Goal: Transaction & Acquisition: Purchase product/service

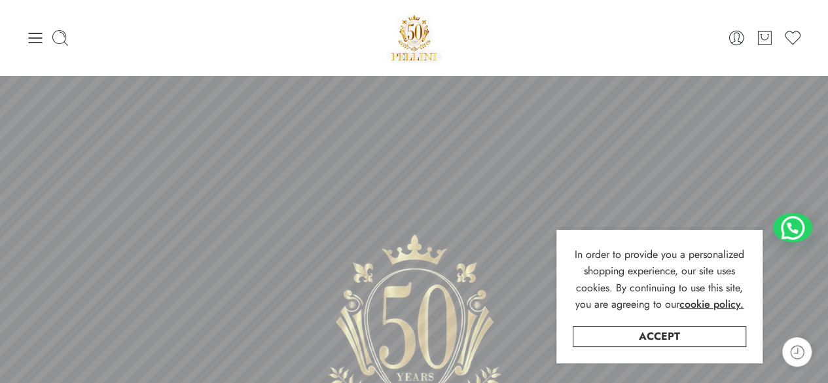
click at [45, 43] on div at bounding box center [155, 38] width 259 height 18
click at [38, 33] on icon at bounding box center [35, 38] width 18 height 18
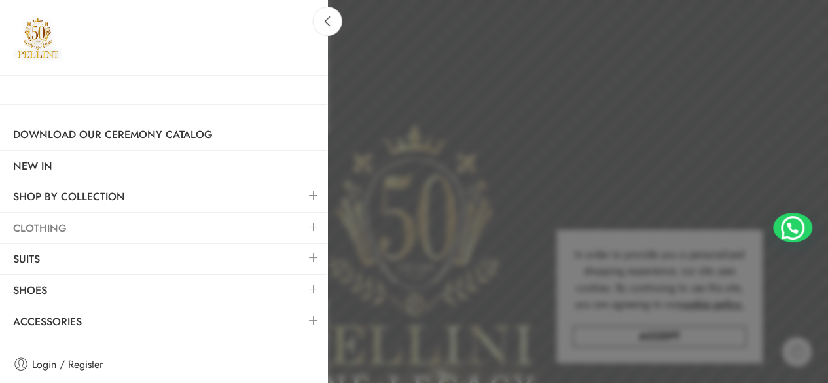
scroll to position [196, 0]
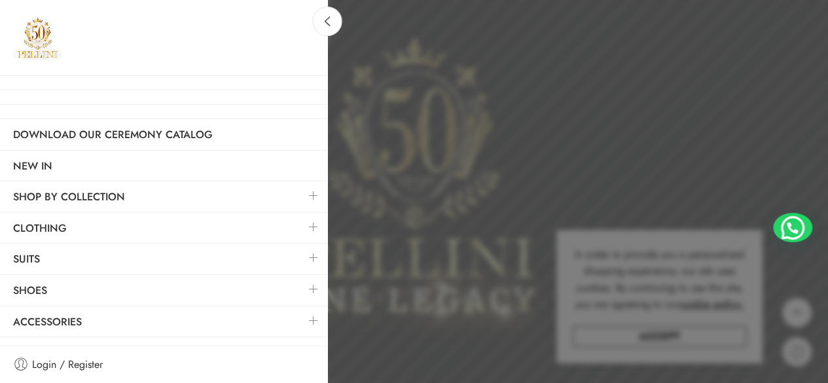
drag, startPoint x: 312, startPoint y: 253, endPoint x: 300, endPoint y: 251, distance: 12.7
click at [313, 253] on link at bounding box center [313, 257] width 27 height 28
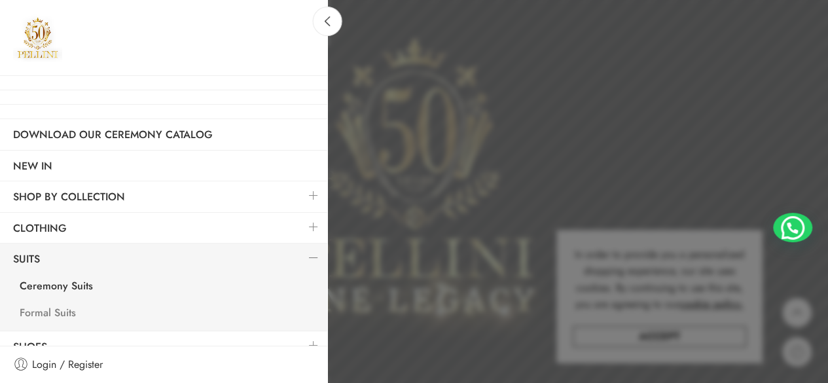
scroll to position [45, 0]
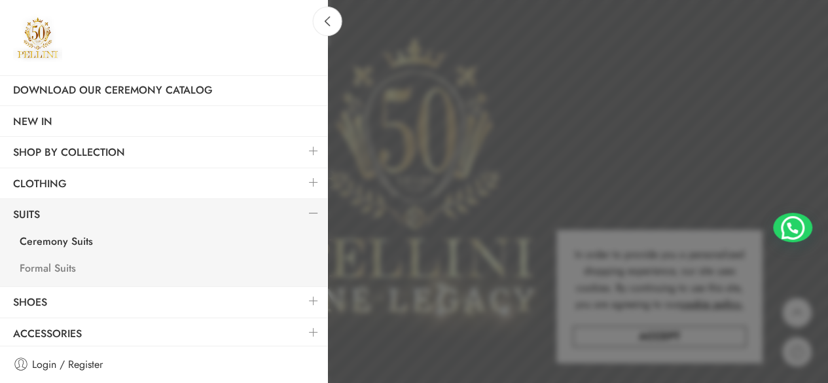
click at [65, 269] on link "Formal Suits" at bounding box center [167, 270] width 321 height 27
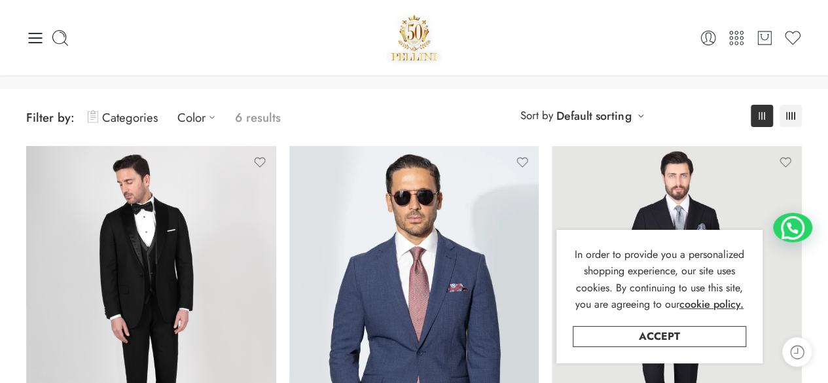
scroll to position [65, 0]
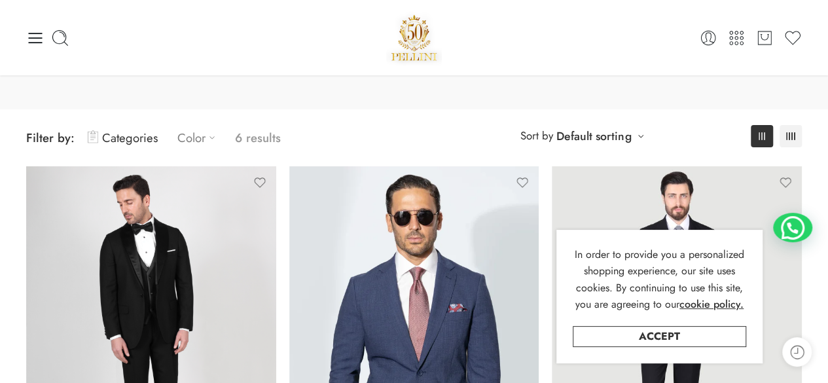
click at [203, 141] on link "Color" at bounding box center [199, 137] width 45 height 31
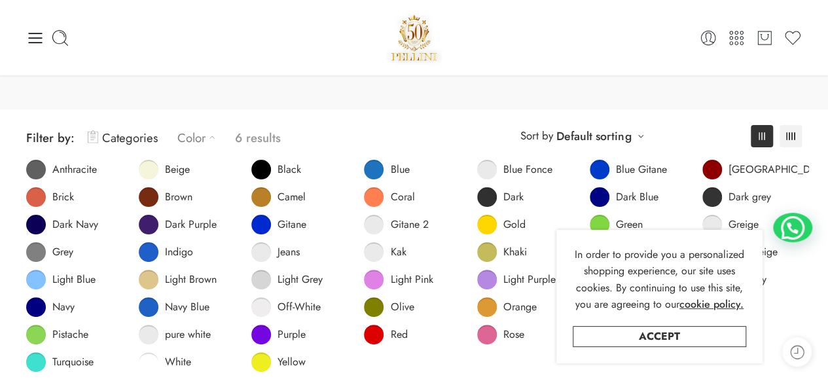
click at [376, 284] on span at bounding box center [374, 280] width 20 height 20
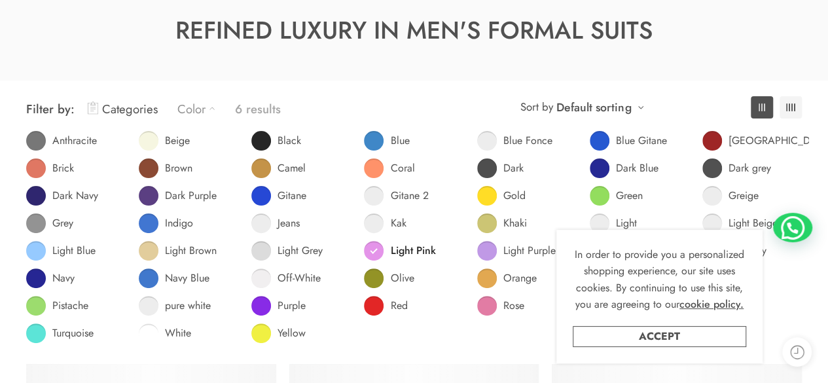
scroll to position [102, 0]
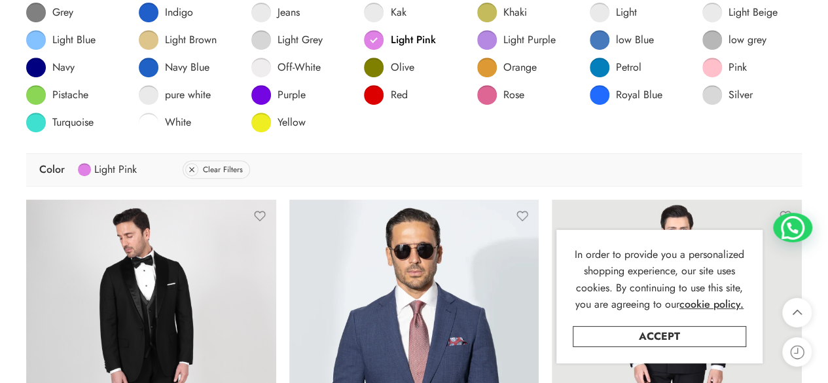
scroll to position [364, 0]
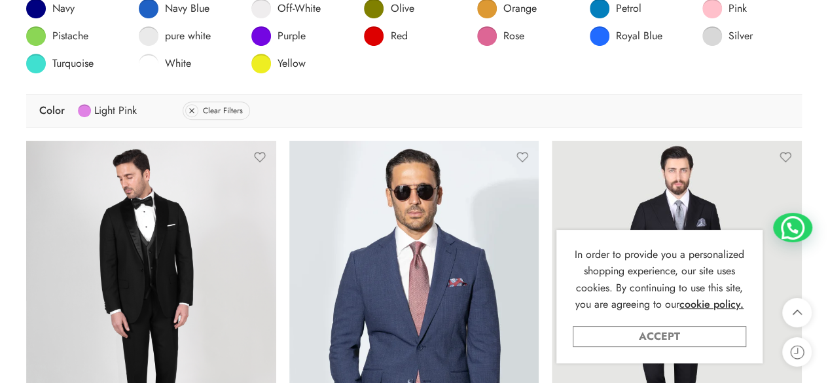
click at [643, 338] on link "Accept" at bounding box center [659, 336] width 173 height 21
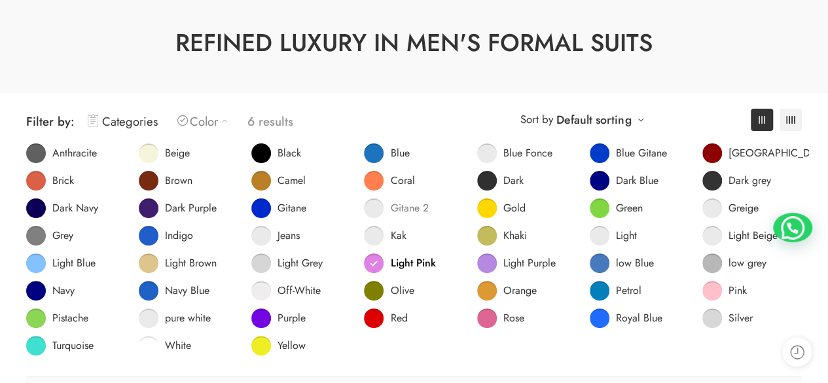
scroll to position [102, 0]
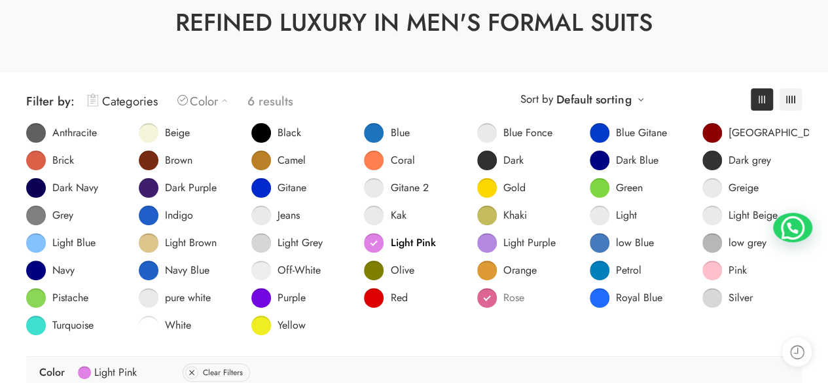
click at [486, 296] on link "Rose" at bounding box center [500, 298] width 47 height 20
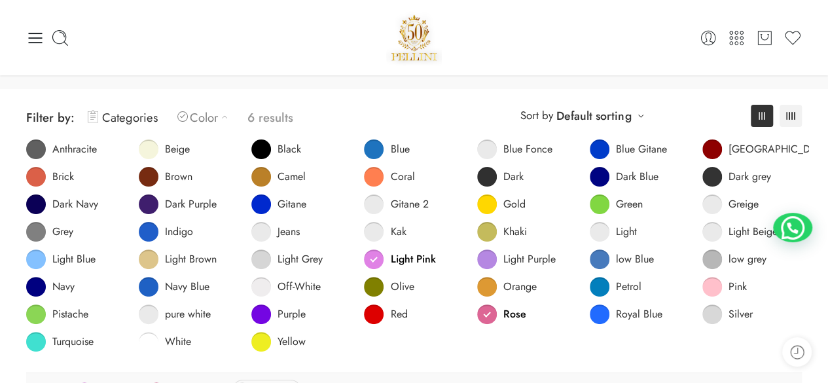
scroll to position [65, 0]
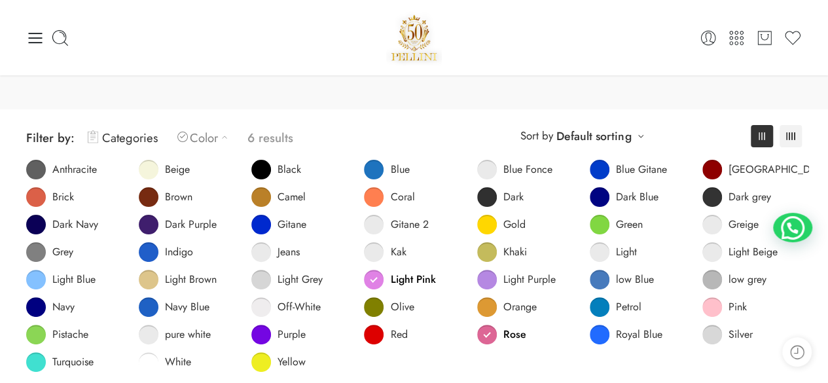
click at [31, 283] on span at bounding box center [36, 280] width 20 height 20
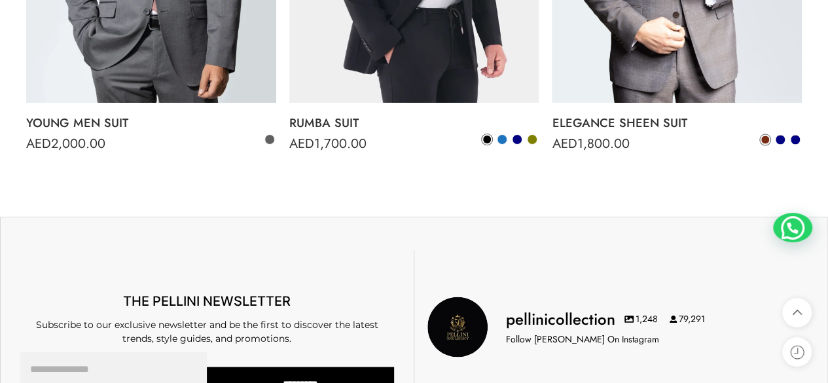
scroll to position [1119, 0]
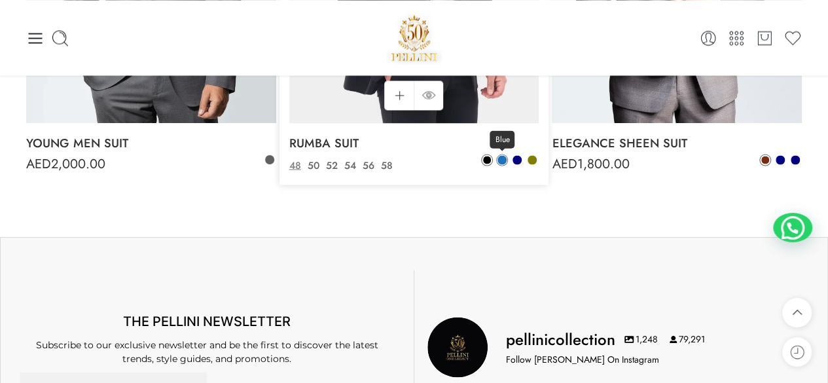
click at [497, 157] on span at bounding box center [501, 159] width 9 height 9
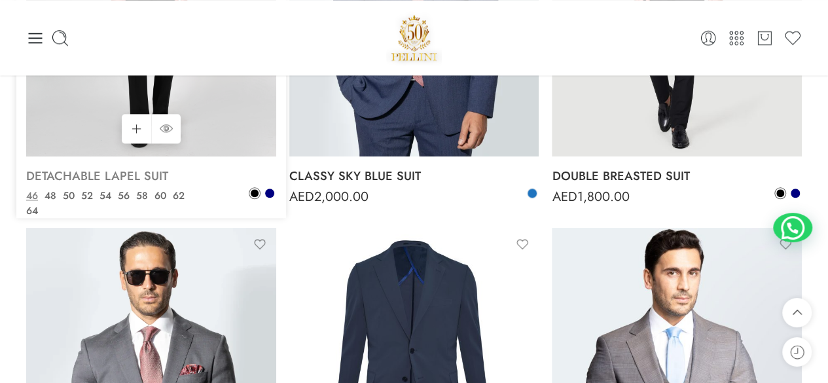
scroll to position [661, 0]
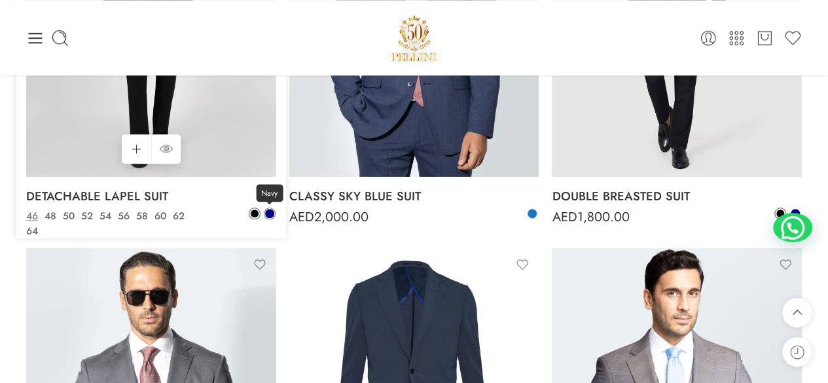
click at [266, 212] on span at bounding box center [269, 213] width 9 height 9
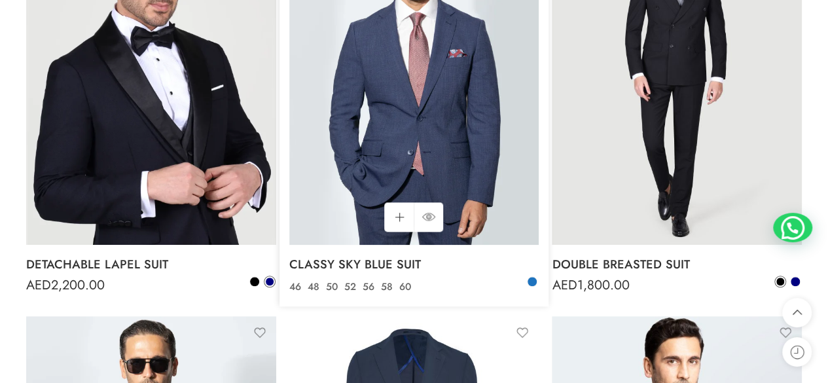
scroll to position [596, 0]
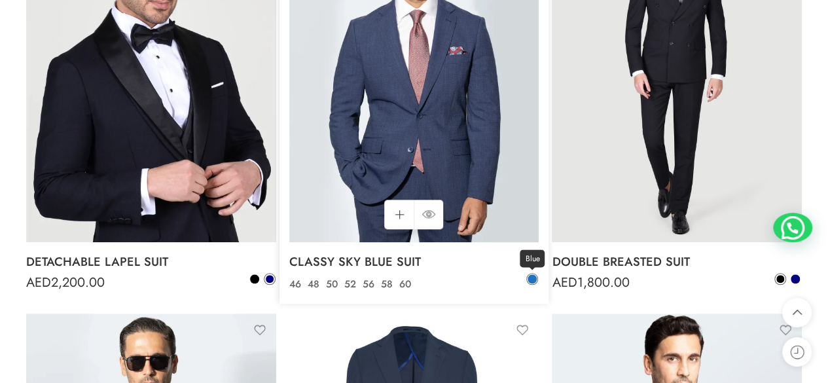
click at [534, 279] on span at bounding box center [532, 278] width 9 height 9
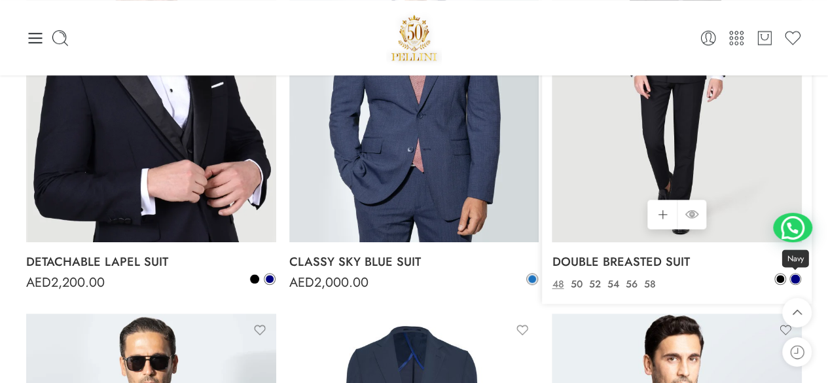
click at [798, 279] on span at bounding box center [795, 278] width 9 height 9
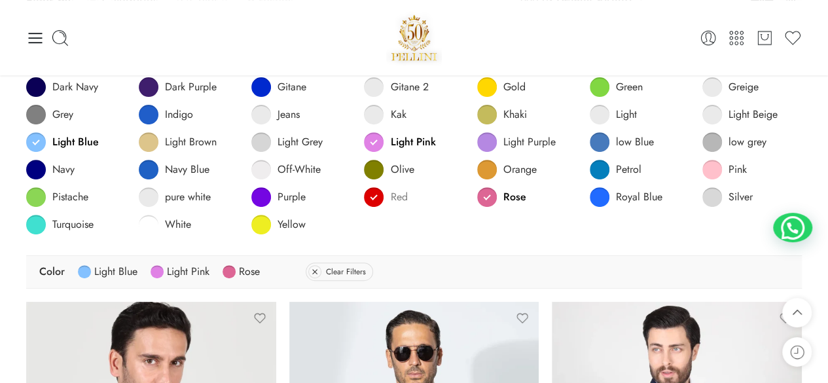
scroll to position [137, 0]
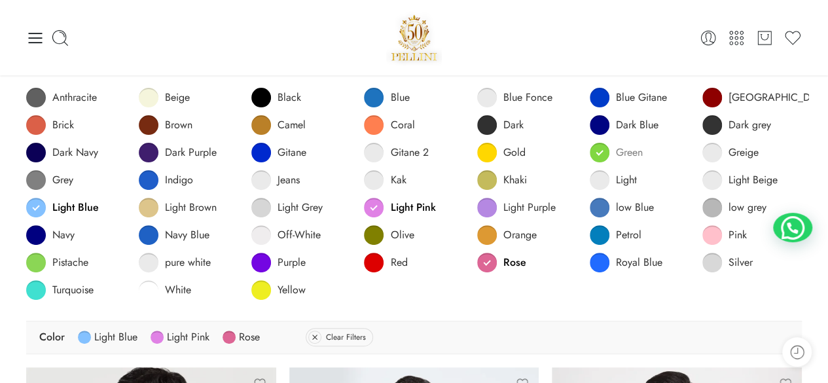
click at [604, 151] on span at bounding box center [600, 153] width 20 height 20
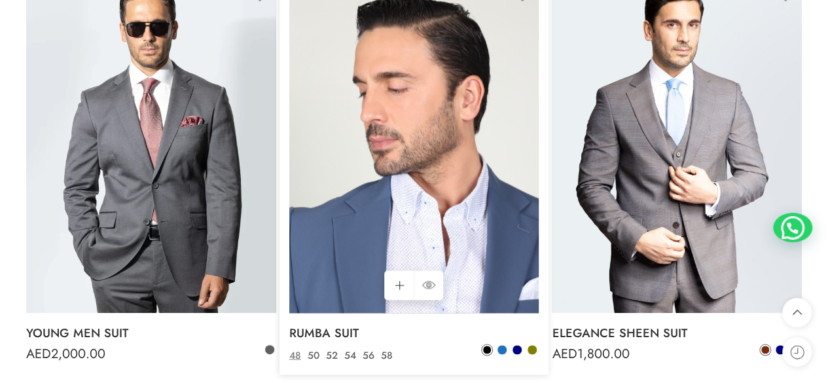
scroll to position [1084, 0]
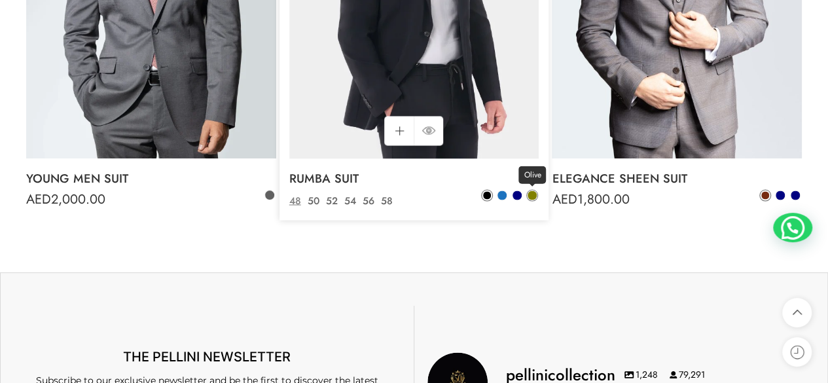
click at [529, 192] on span at bounding box center [532, 194] width 9 height 9
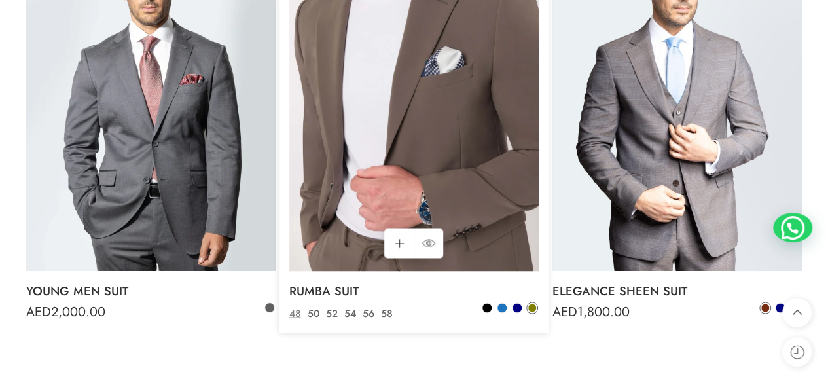
scroll to position [1018, 0]
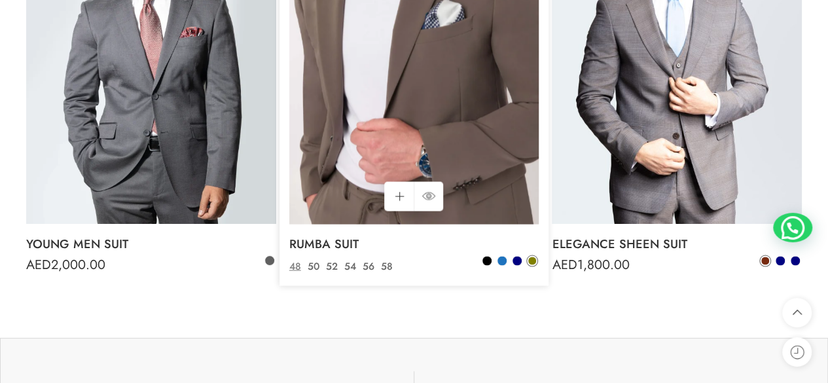
click at [452, 172] on img at bounding box center [414, 57] width 250 height 333
click at [402, 113] on img at bounding box center [414, 57] width 250 height 333
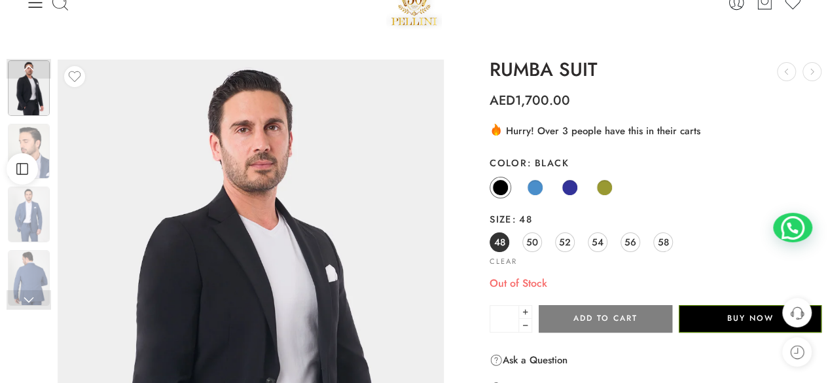
scroll to position [65, 0]
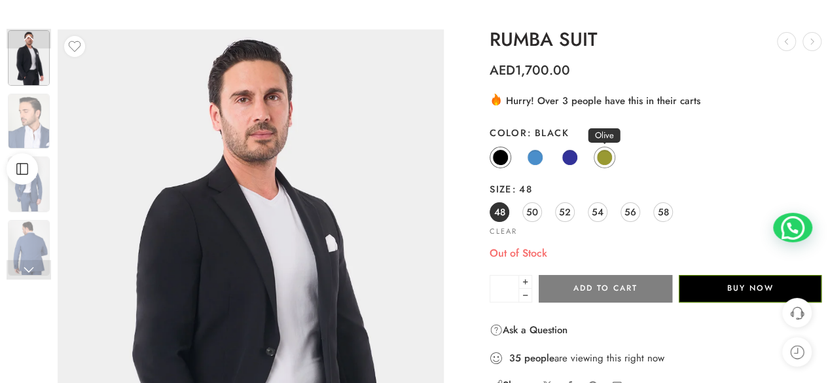
click at [602, 152] on span at bounding box center [604, 157] width 16 height 16
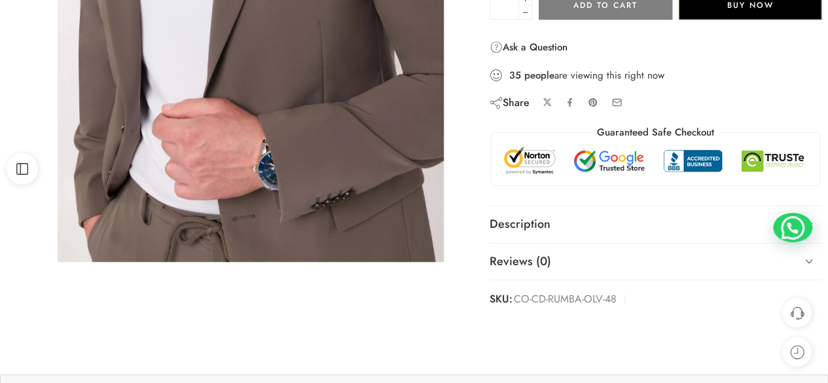
scroll to position [393, 0]
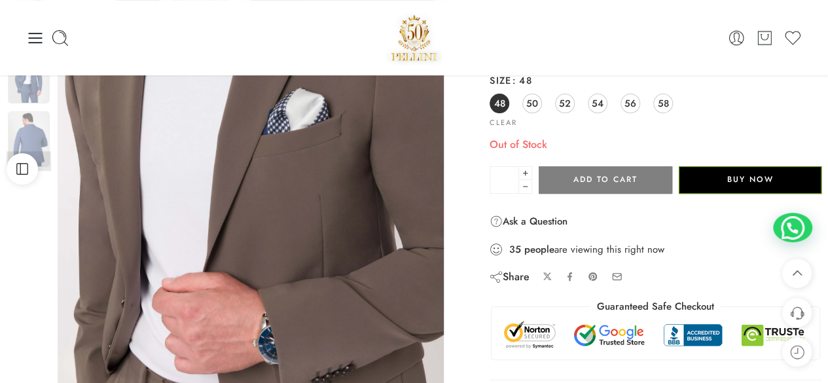
scroll to position [131, 0]
